Goal: Information Seeking & Learning: Learn about a topic

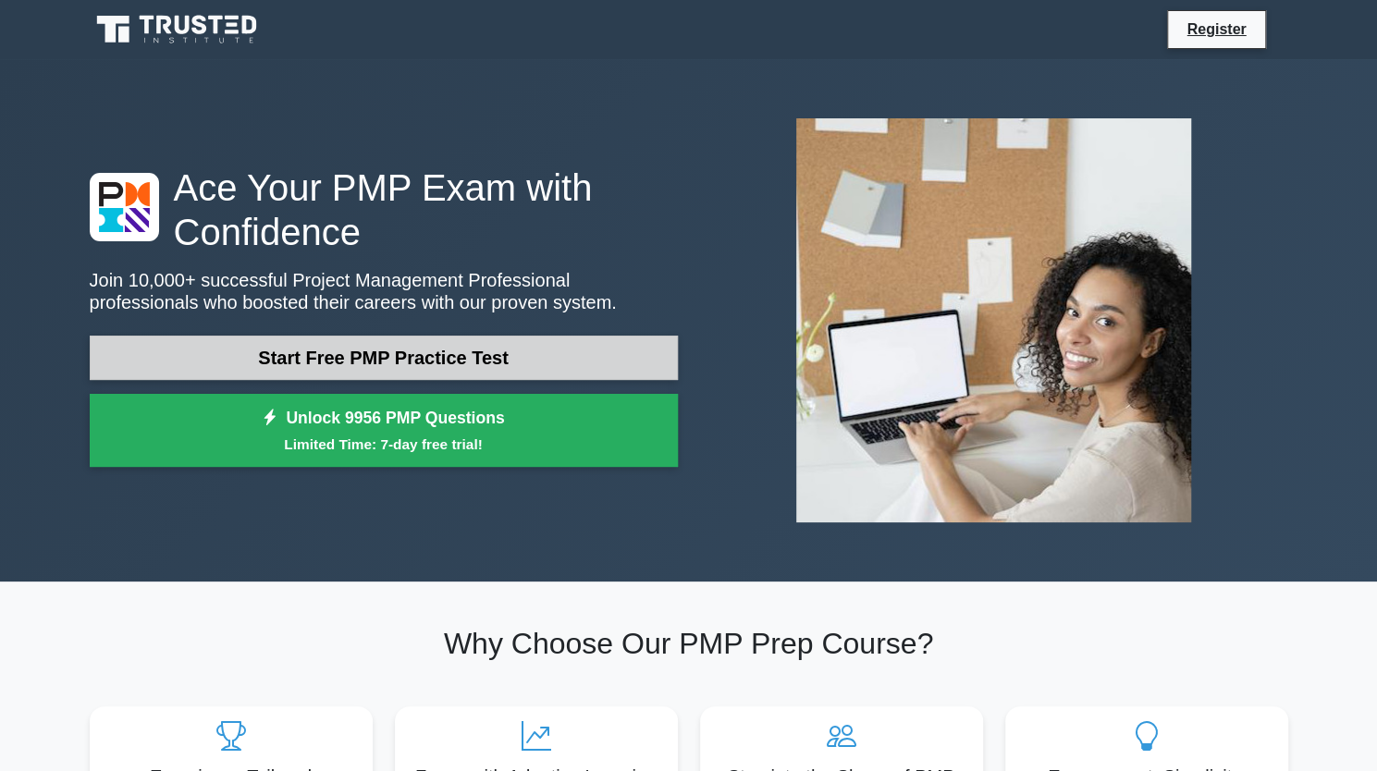
click at [523, 351] on link "Start Free PMP Practice Test" at bounding box center [384, 358] width 588 height 44
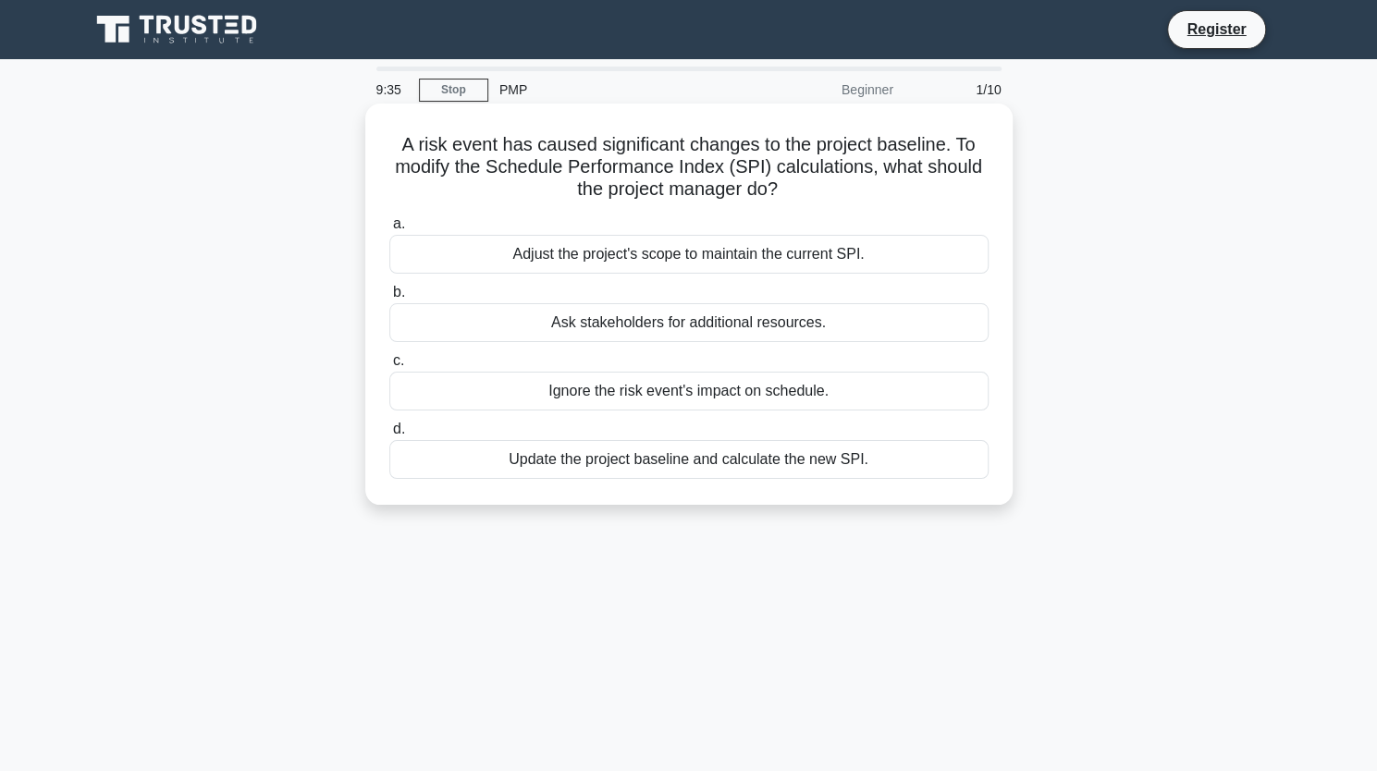
click at [665, 464] on div "Update the project baseline and calculate the new SPI." at bounding box center [688, 459] width 599 height 39
click at [389, 435] on input "d. Update the project baseline and calculate the new SPI." at bounding box center [389, 429] width 0 height 12
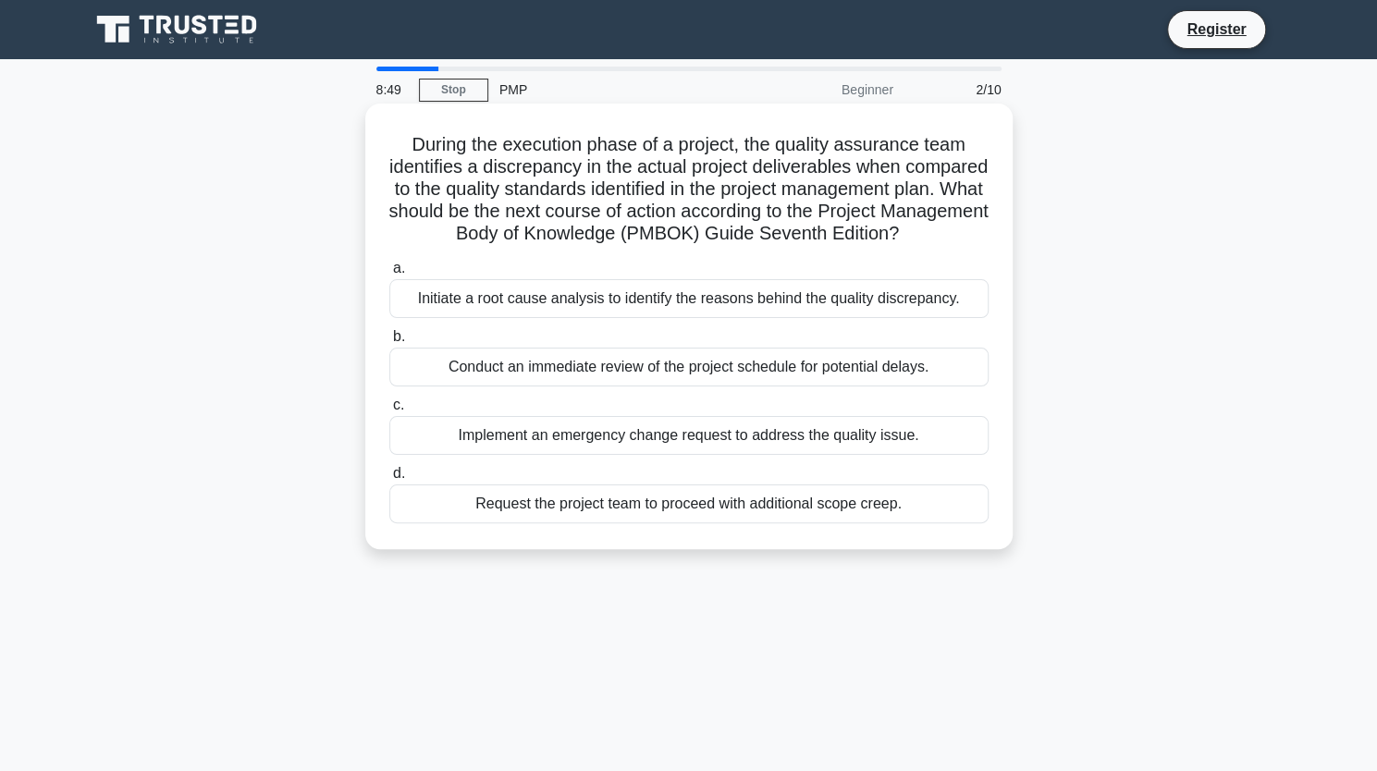
click at [675, 455] on div "Implement an emergency change request to address the quality issue." at bounding box center [688, 435] width 599 height 39
click at [389, 411] on input "c. Implement an emergency change request to address the quality issue." at bounding box center [389, 405] width 0 height 12
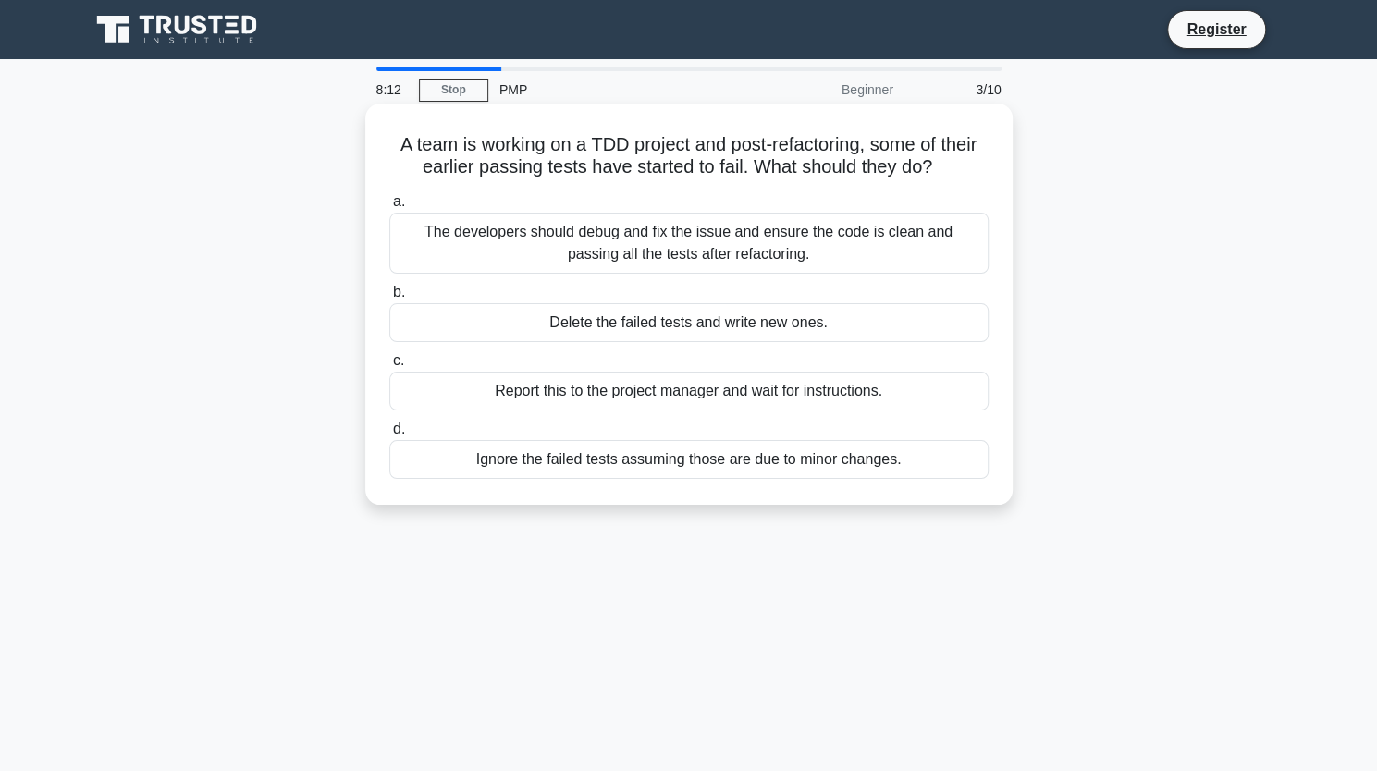
click at [780, 256] on div "The developers should debug and fix the issue and ensure the code is clean and …" at bounding box center [688, 243] width 599 height 61
click at [389, 208] on input "a. The developers should debug and fix the issue and ensure the code is clean a…" at bounding box center [389, 202] width 0 height 12
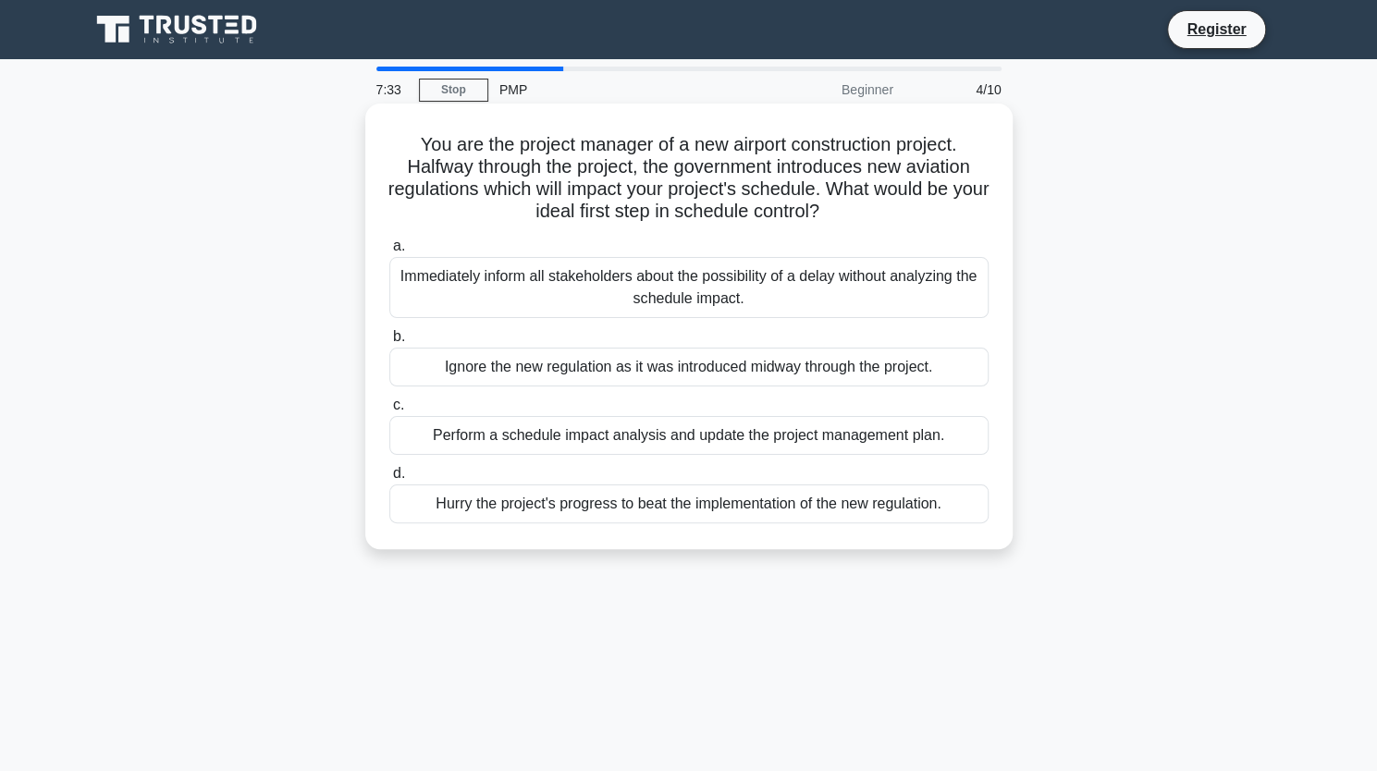
click at [654, 441] on div "Perform a schedule impact analysis and update the project management plan." at bounding box center [688, 435] width 599 height 39
click at [389, 411] on input "c. Perform a schedule impact analysis and update the project management plan." at bounding box center [389, 405] width 0 height 12
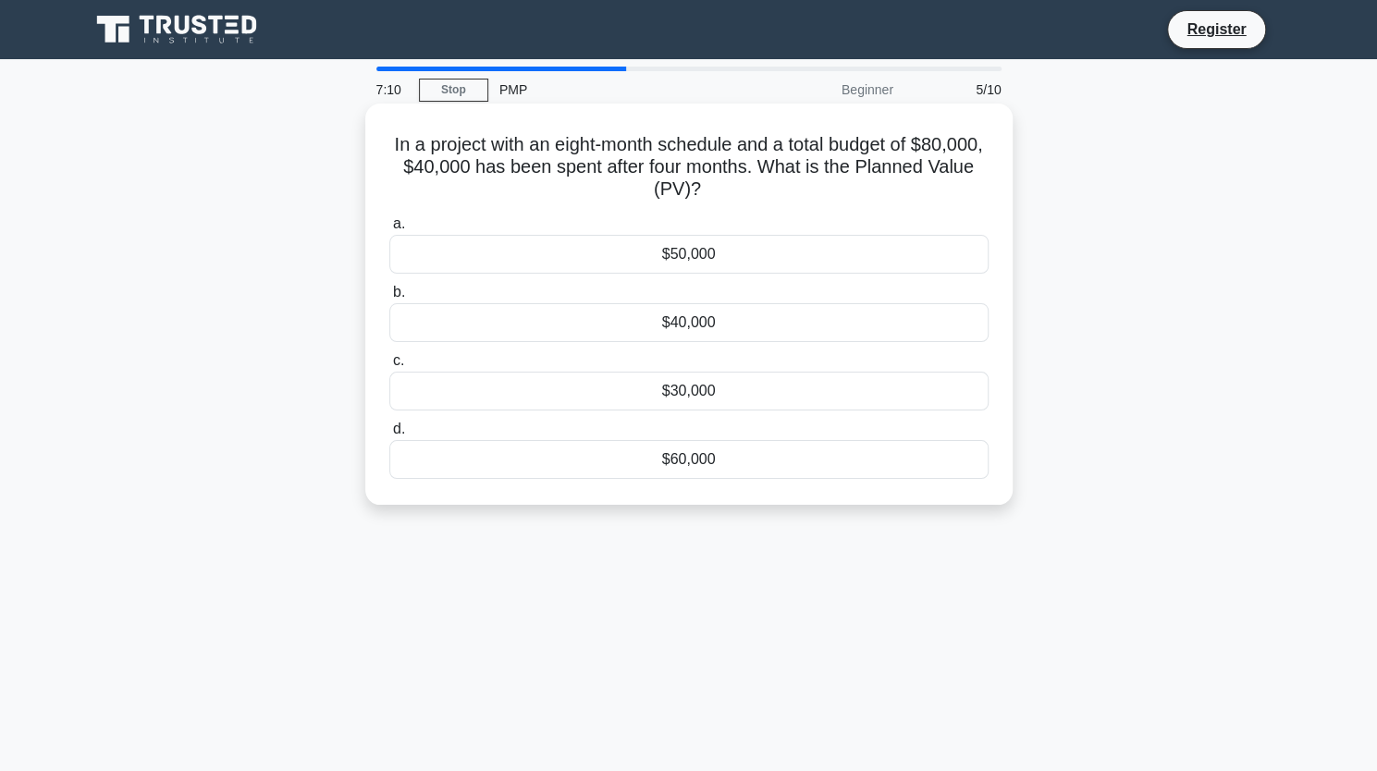
click at [767, 326] on div "$40,000" at bounding box center [688, 322] width 599 height 39
click at [389, 299] on input "b. $40,000" at bounding box center [389, 293] width 0 height 12
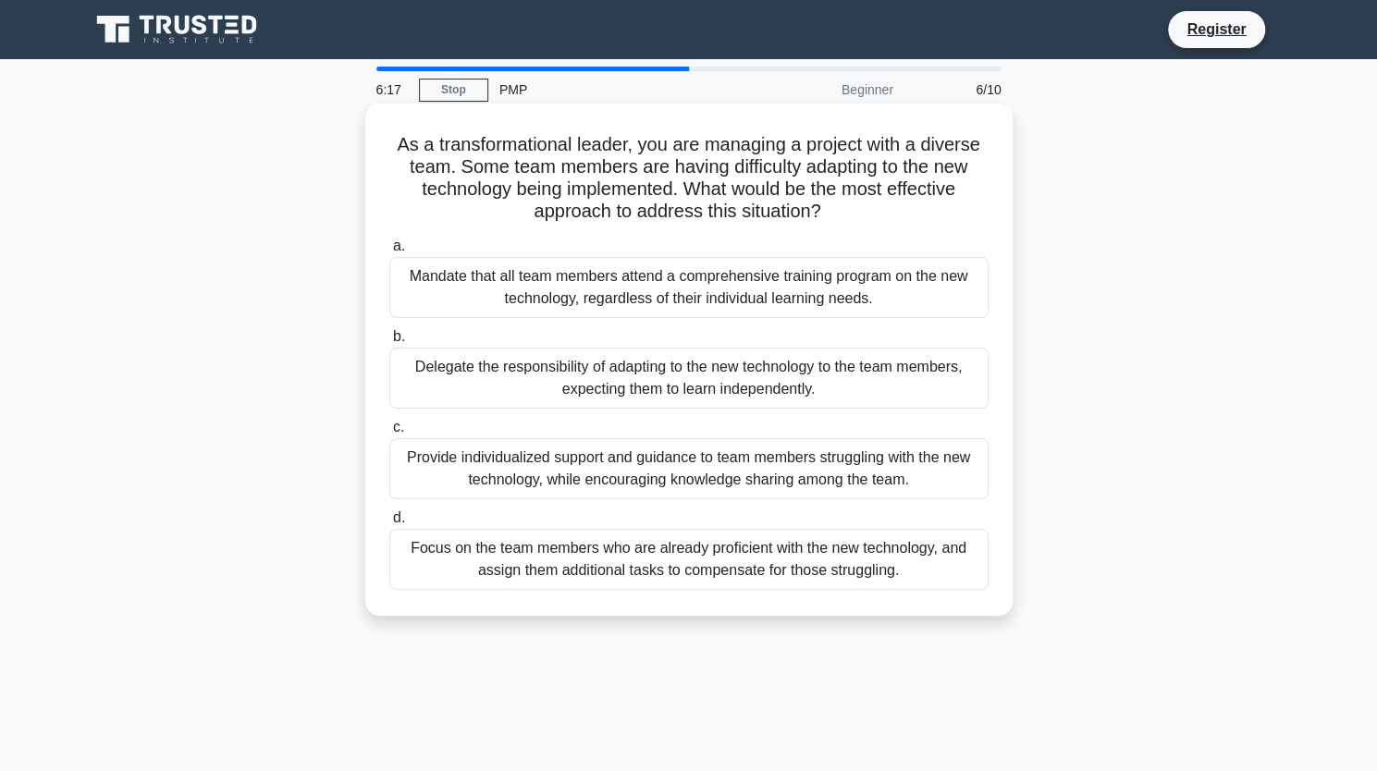
click at [737, 479] on div "Provide individualized support and guidance to team members struggling with the…" at bounding box center [688, 468] width 599 height 61
click at [389, 434] on input "c. Provide individualized support and guidance to team members struggling with …" at bounding box center [389, 428] width 0 height 12
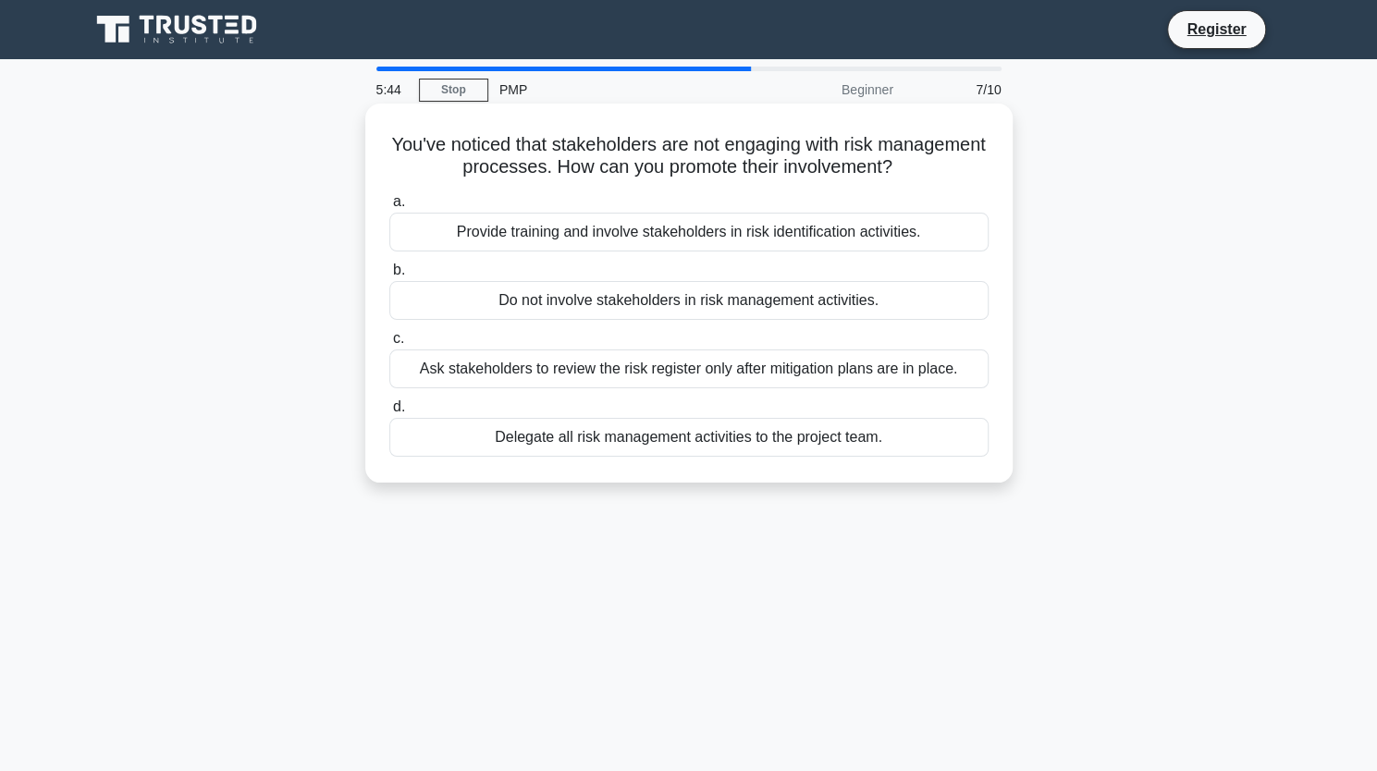
click at [631, 239] on div "Provide training and involve stakeholders in risk identification activities." at bounding box center [688, 232] width 599 height 39
click at [389, 208] on input "a. Provide training and involve stakeholders in risk identification activities." at bounding box center [389, 202] width 0 height 12
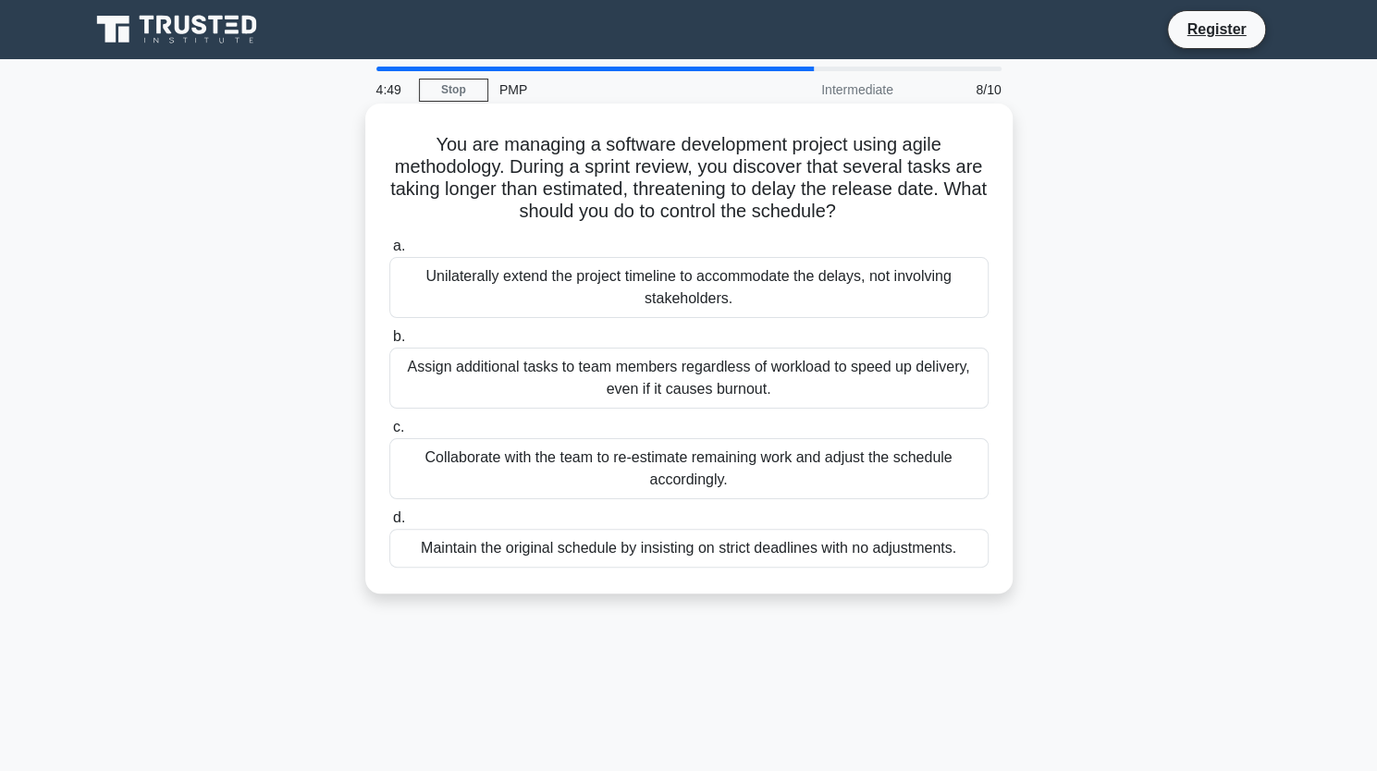
click at [750, 460] on div "Collaborate with the team to re-estimate remaining work and adjust the schedule…" at bounding box center [688, 468] width 599 height 61
click at [389, 434] on input "c. Collaborate with the team to re-estimate remaining work and adjust the sched…" at bounding box center [389, 428] width 0 height 12
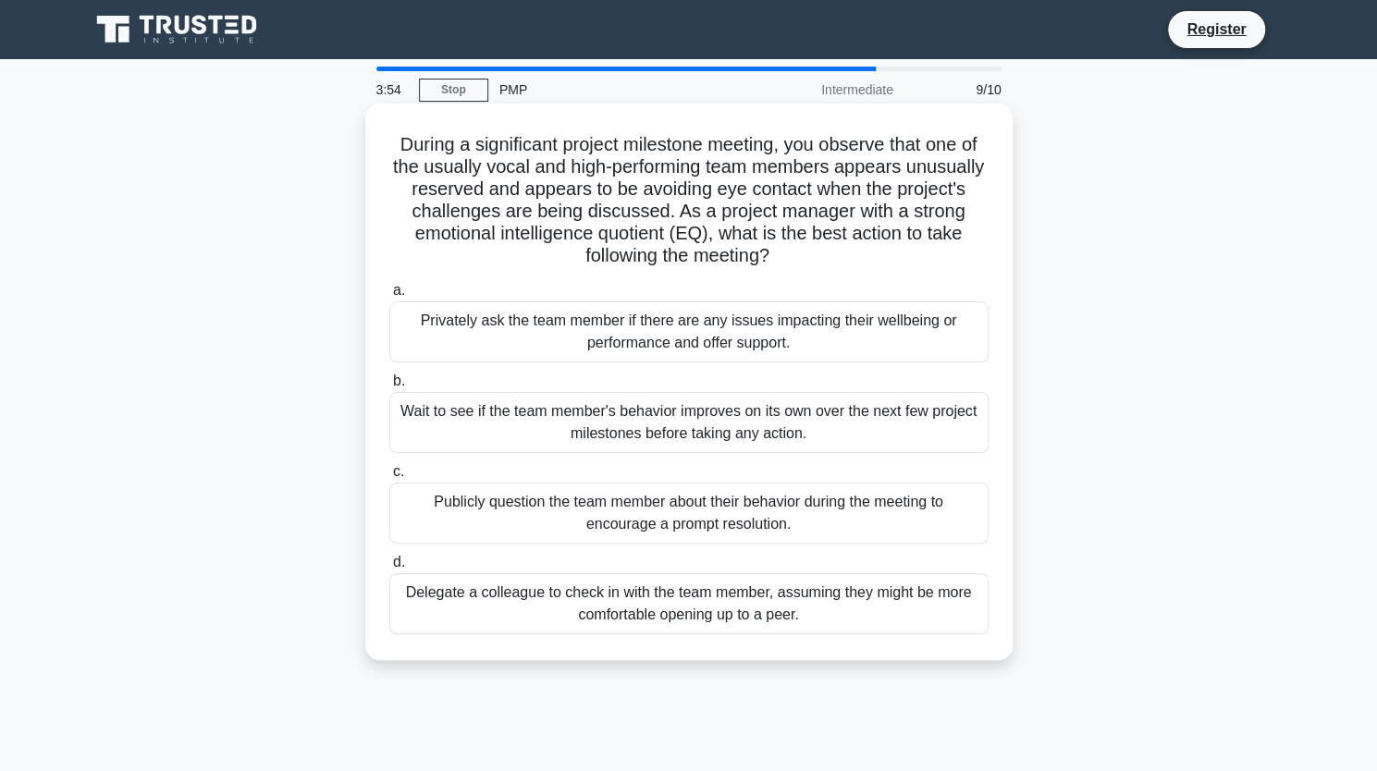
click at [703, 341] on div "Privately ask the team member if there are any issues impacting their wellbeing…" at bounding box center [688, 331] width 599 height 61
click at [389, 297] on input "a. Privately ask the team member if there are any issues impacting their wellbe…" at bounding box center [389, 291] width 0 height 12
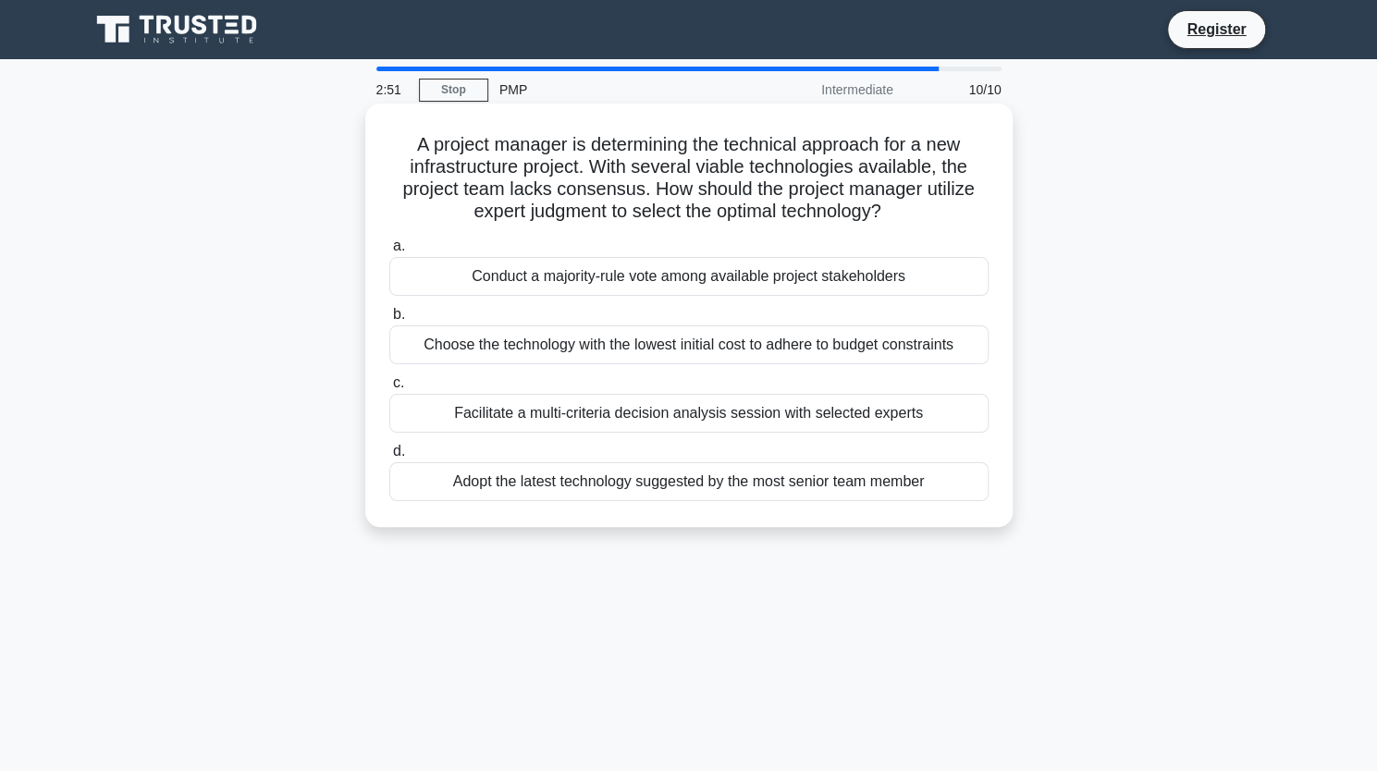
click at [704, 408] on div "Facilitate a multi-criteria decision analysis session with selected experts" at bounding box center [688, 413] width 599 height 39
click at [389, 389] on input "c. Facilitate a multi-criteria decision analysis session with selected experts" at bounding box center [389, 383] width 0 height 12
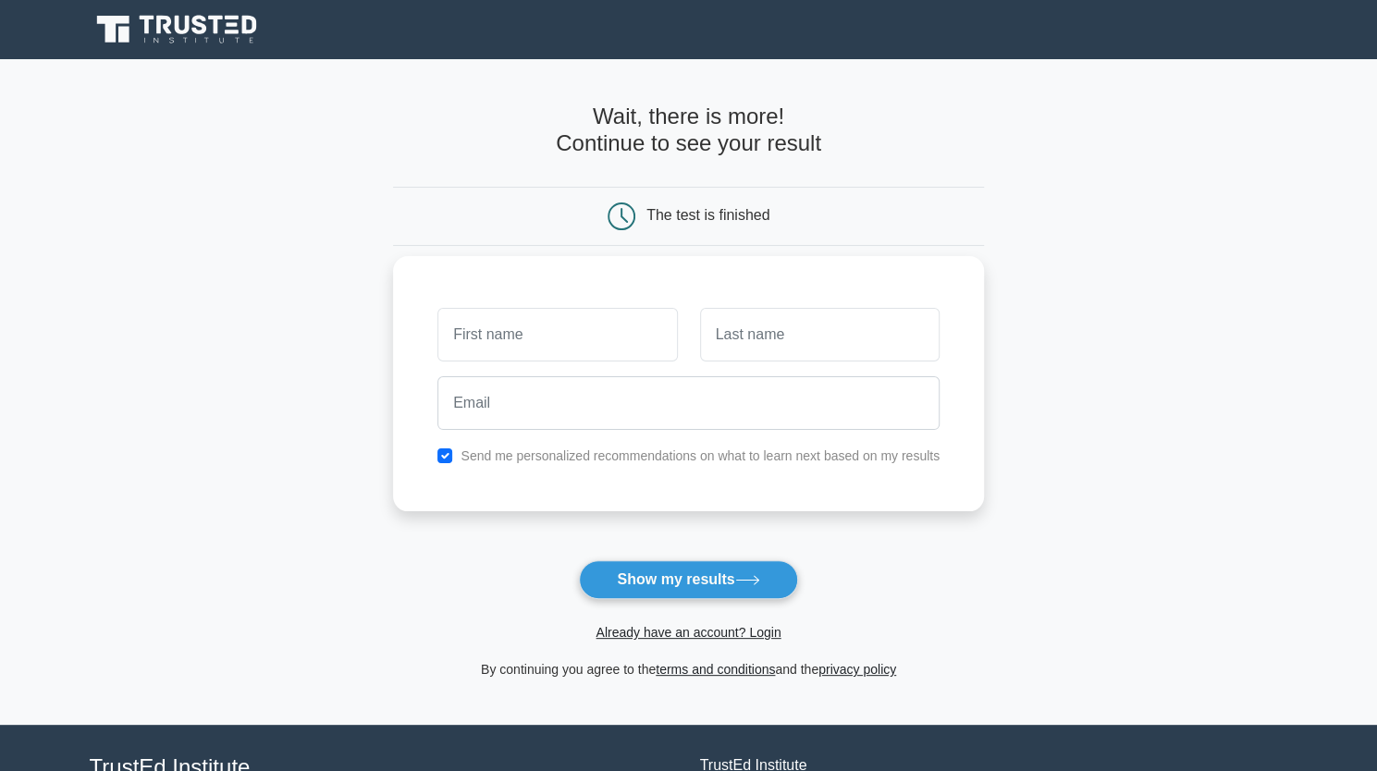
click at [586, 323] on input "text" at bounding box center [556, 335] width 239 height 54
type input "moussa"
click at [721, 330] on input "text" at bounding box center [819, 335] width 239 height 54
type input "tine"
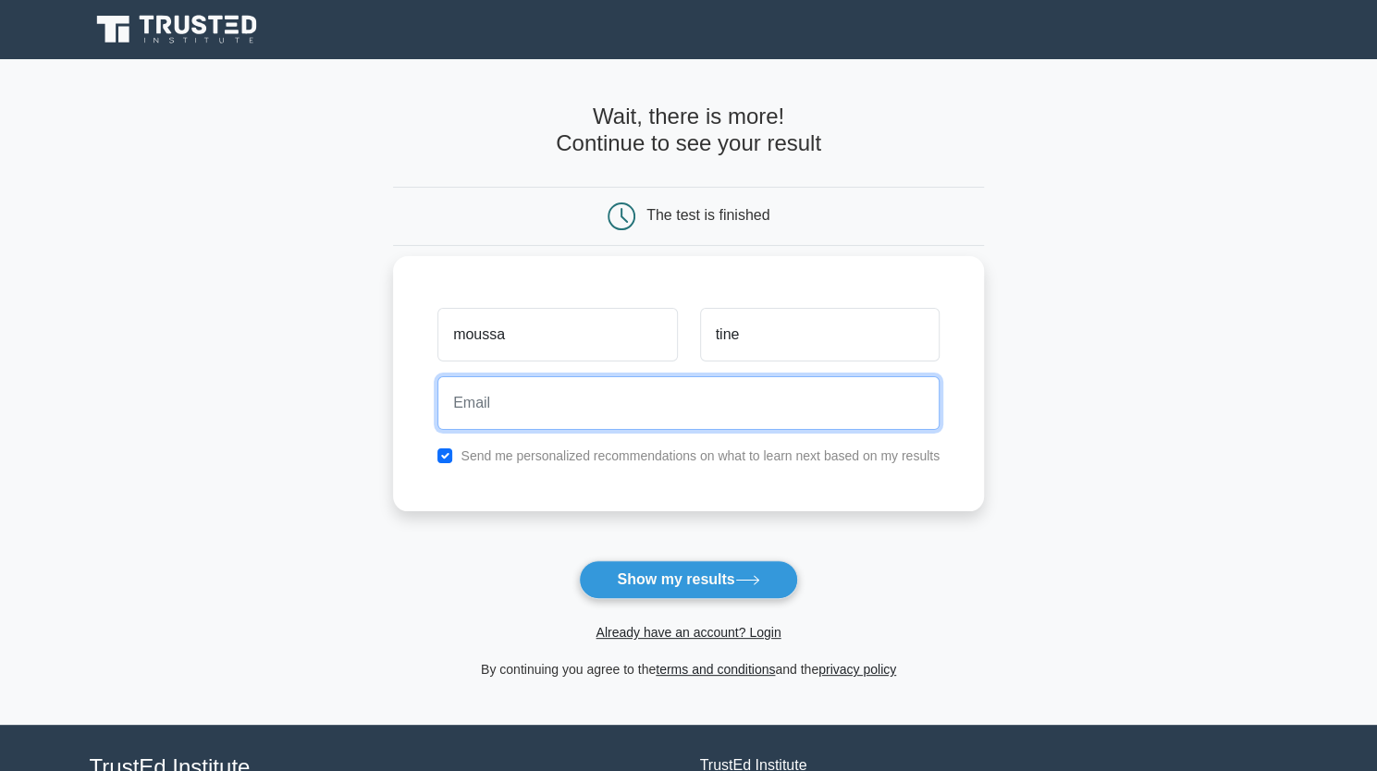
click at [723, 400] on input "email" at bounding box center [688, 403] width 502 height 54
click at [594, 396] on input "email" at bounding box center [688, 403] width 502 height 54
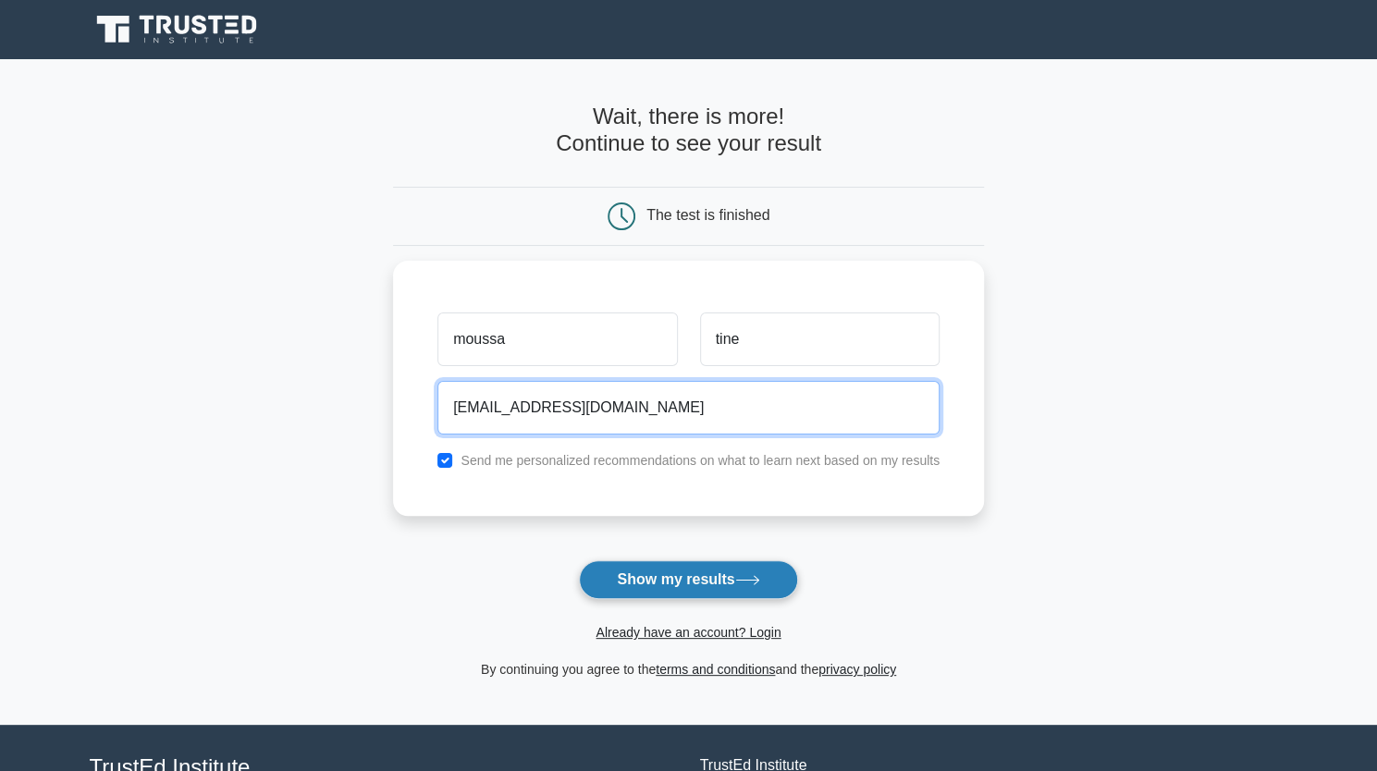
type input "tinemoussa93@gmail.com"
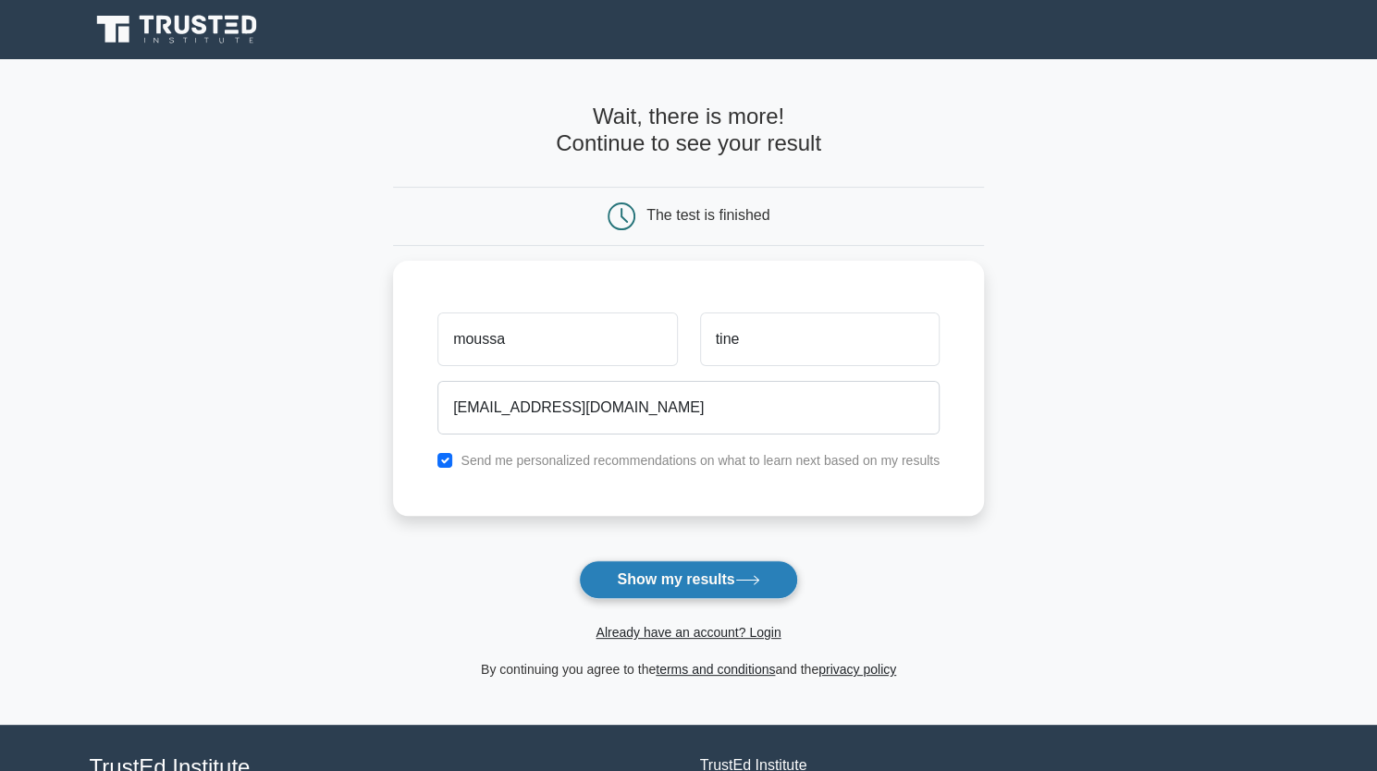
click at [760, 577] on icon at bounding box center [747, 580] width 25 height 10
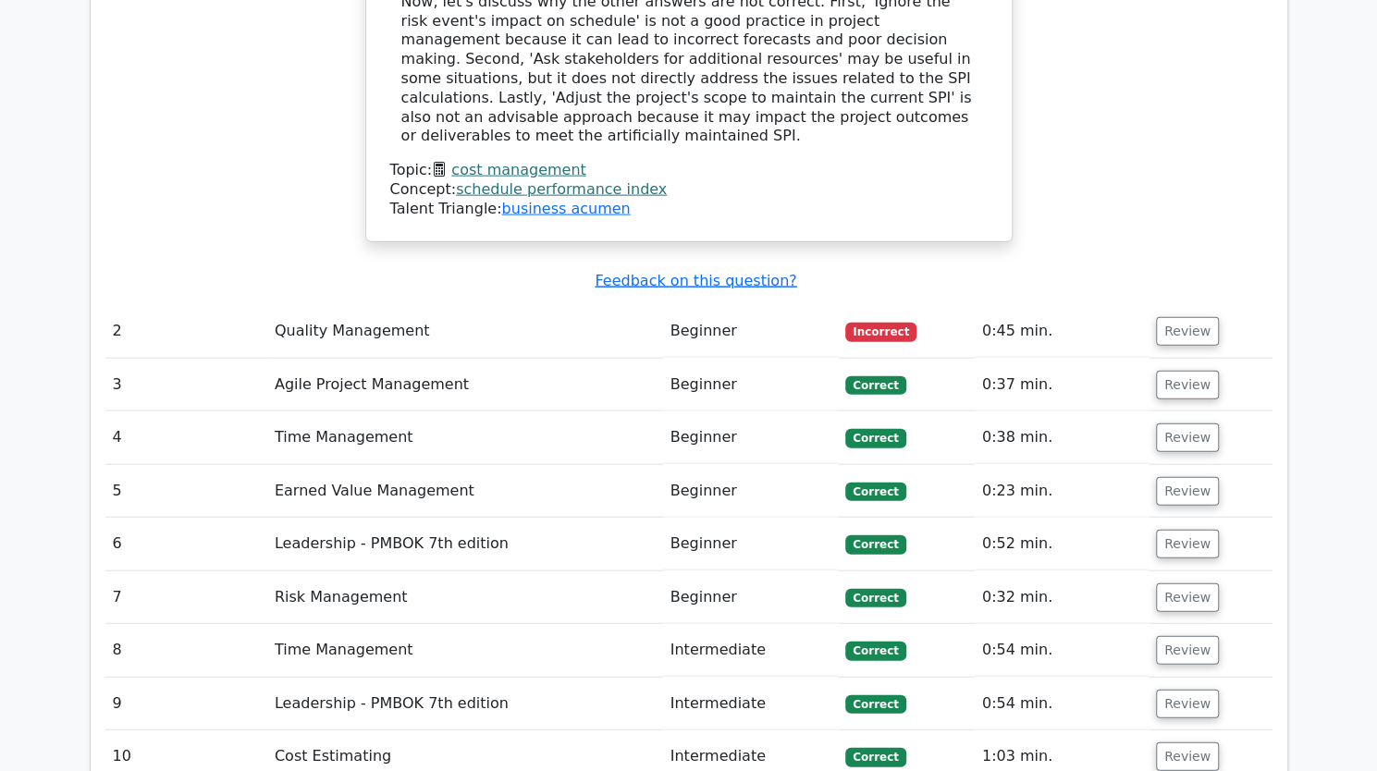
scroll to position [2371, 0]
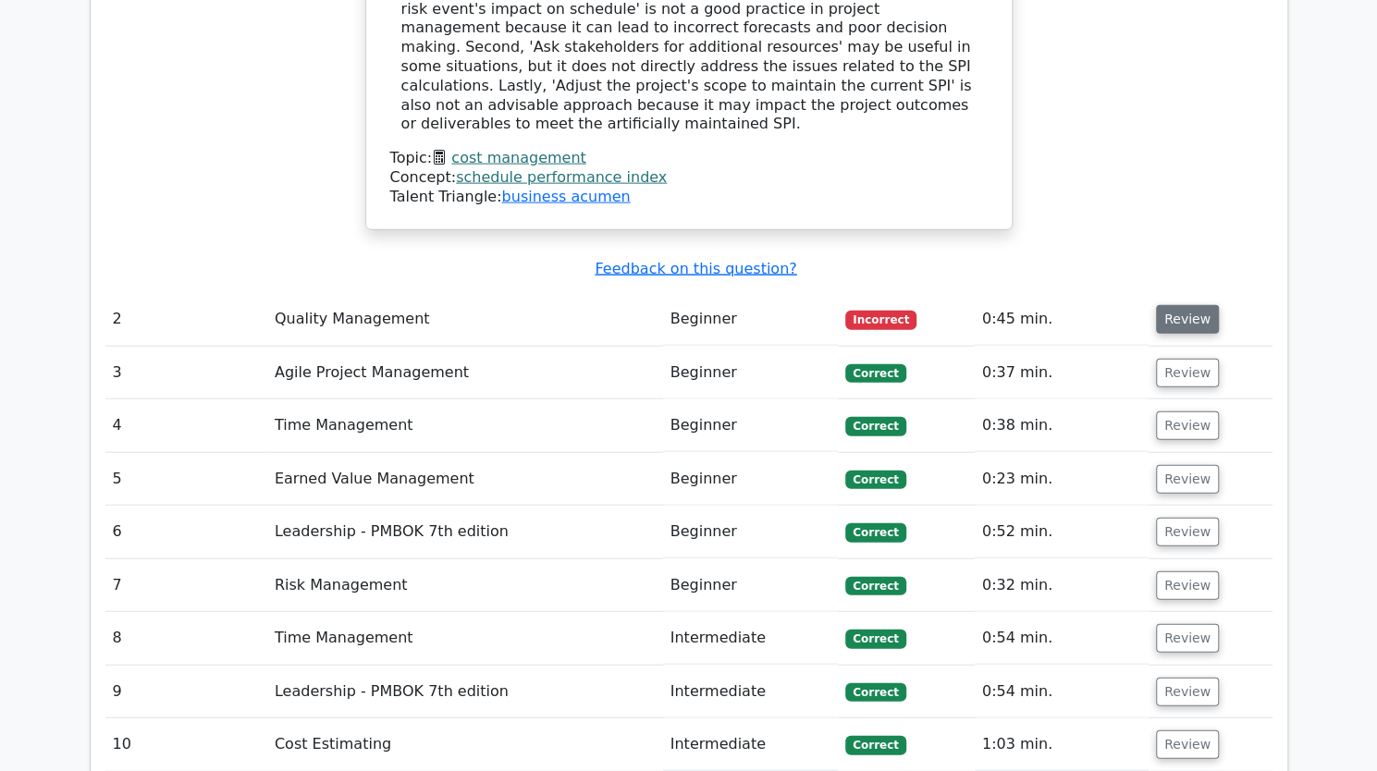
click at [1181, 305] on button "Review" at bounding box center [1187, 319] width 63 height 29
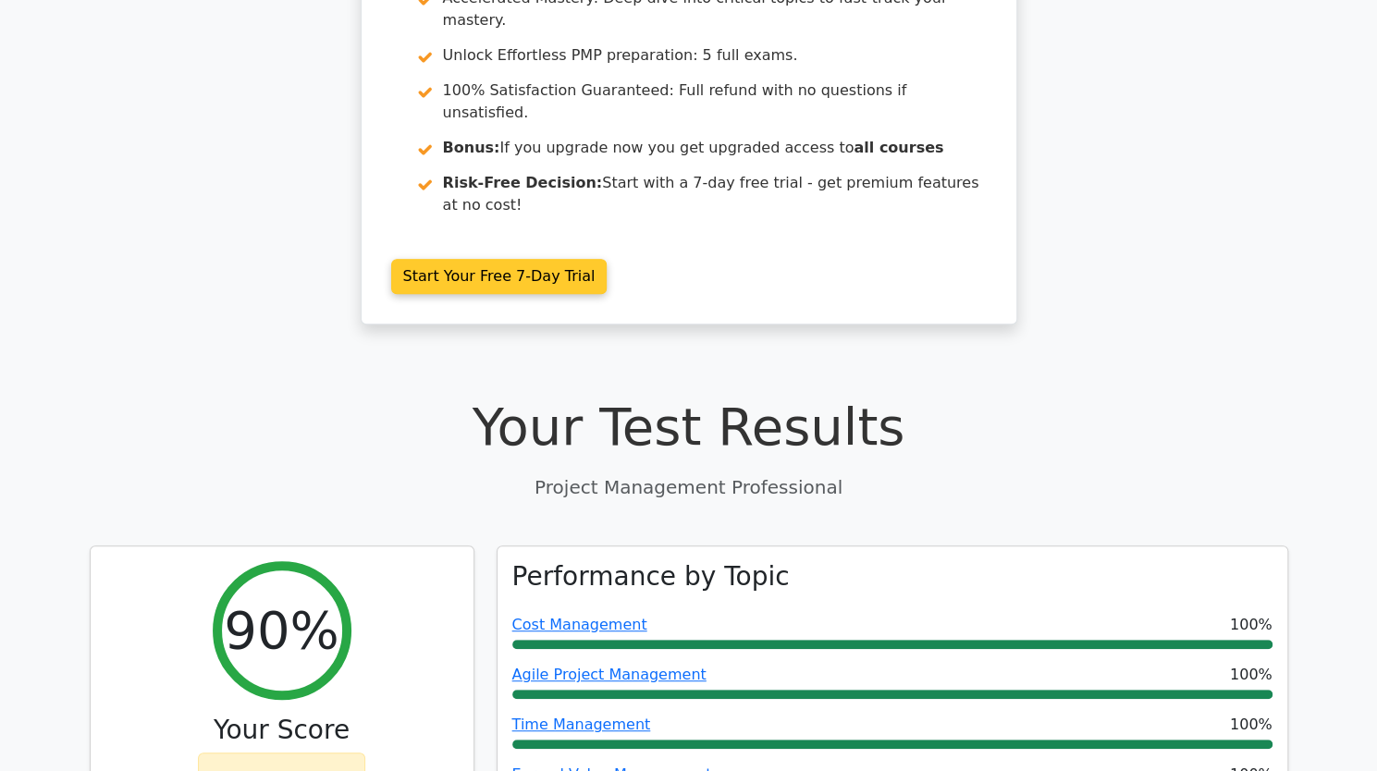
scroll to position [285, 0]
